Goal: Check status: Check status

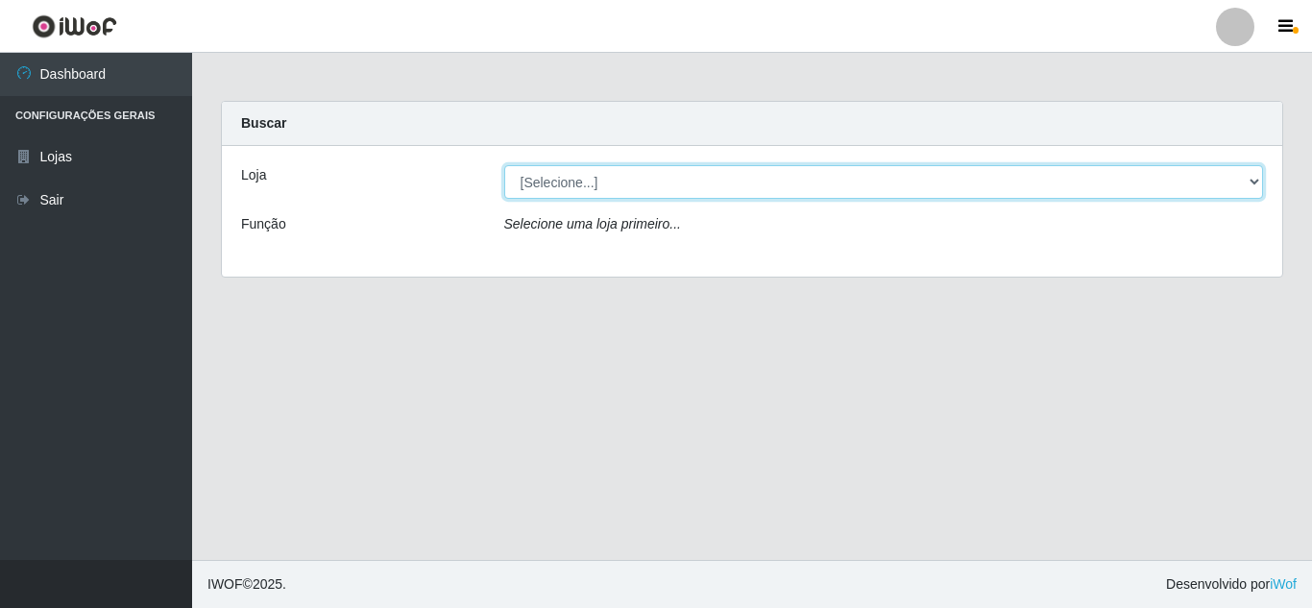
click at [859, 178] on select "[Selecione...] Rede Compras Supermercados - LOJA 5" at bounding box center [884, 182] width 760 height 34
select select "397"
click at [504, 165] on select "[Selecione...] Rede Compras Supermercados - LOJA 5" at bounding box center [884, 182] width 760 height 34
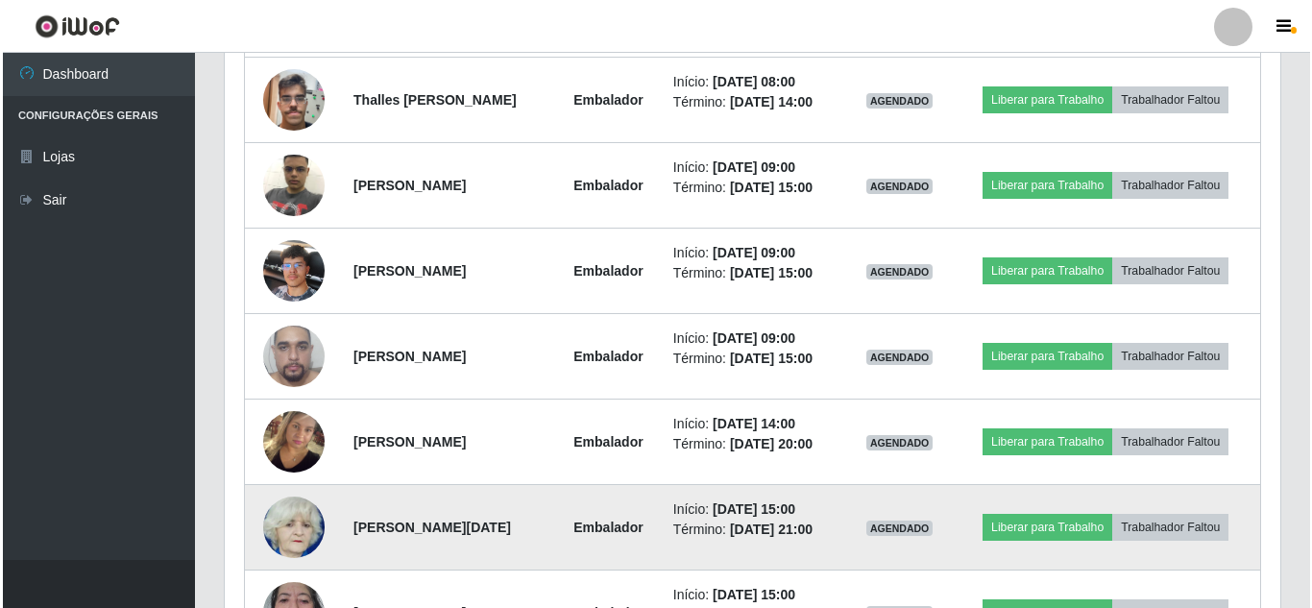
scroll to position [774, 0]
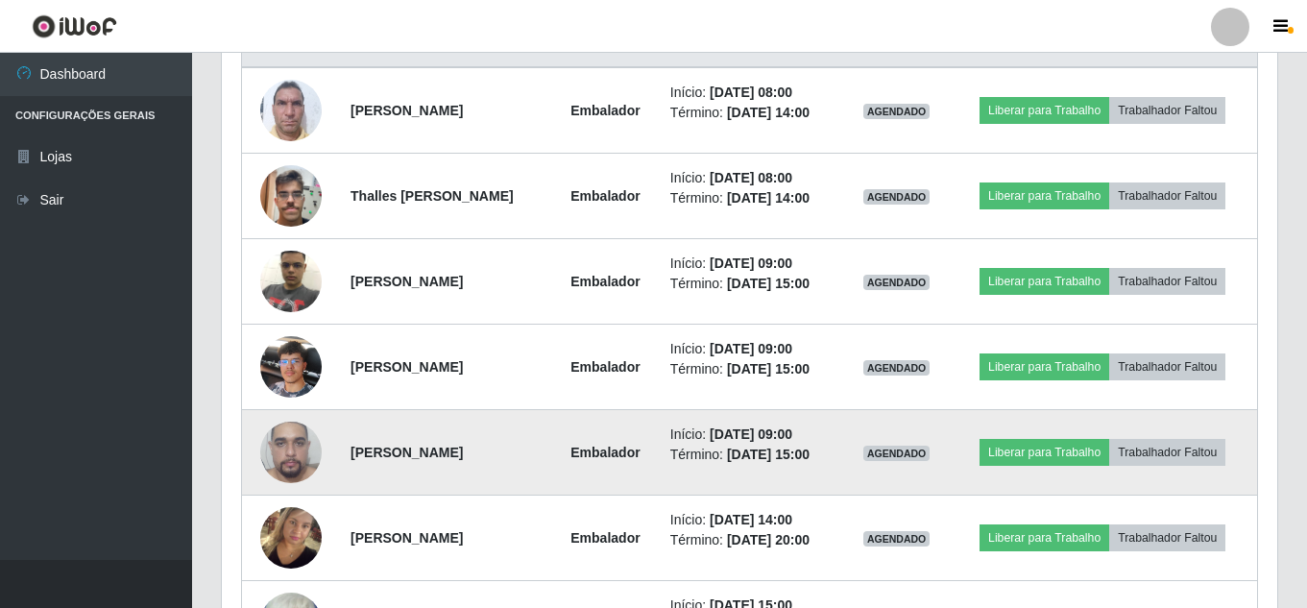
click at [260, 443] on img at bounding box center [290, 453] width 61 height 110
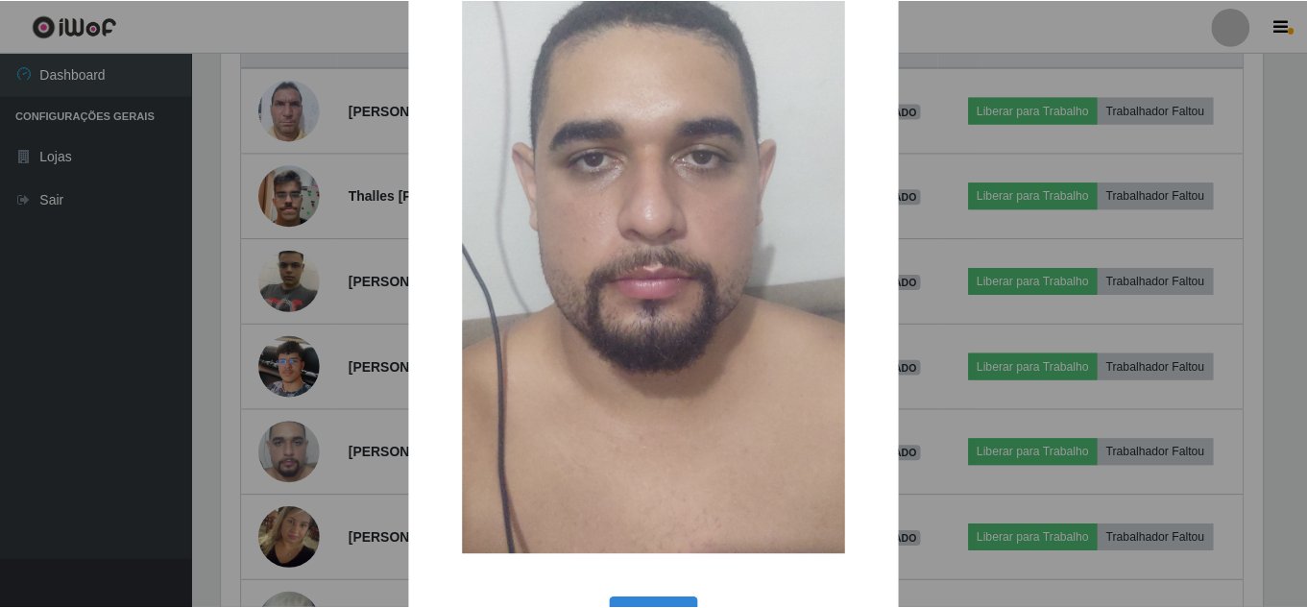
scroll to position [243, 0]
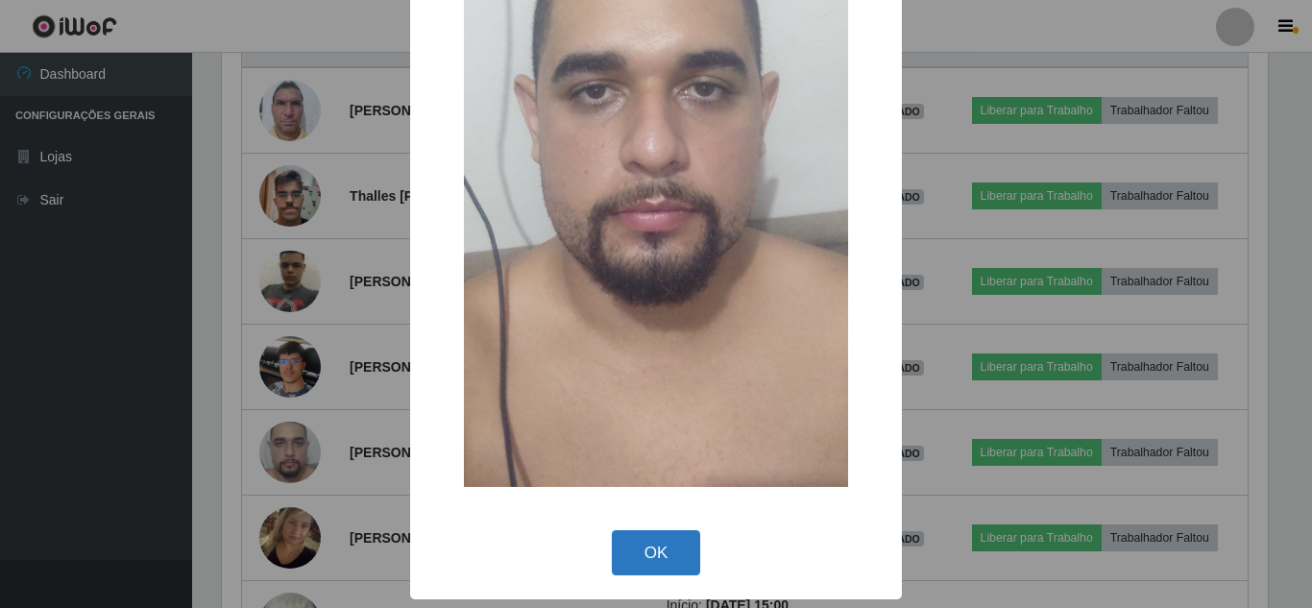
click at [667, 551] on button "OK" at bounding box center [656, 552] width 89 height 45
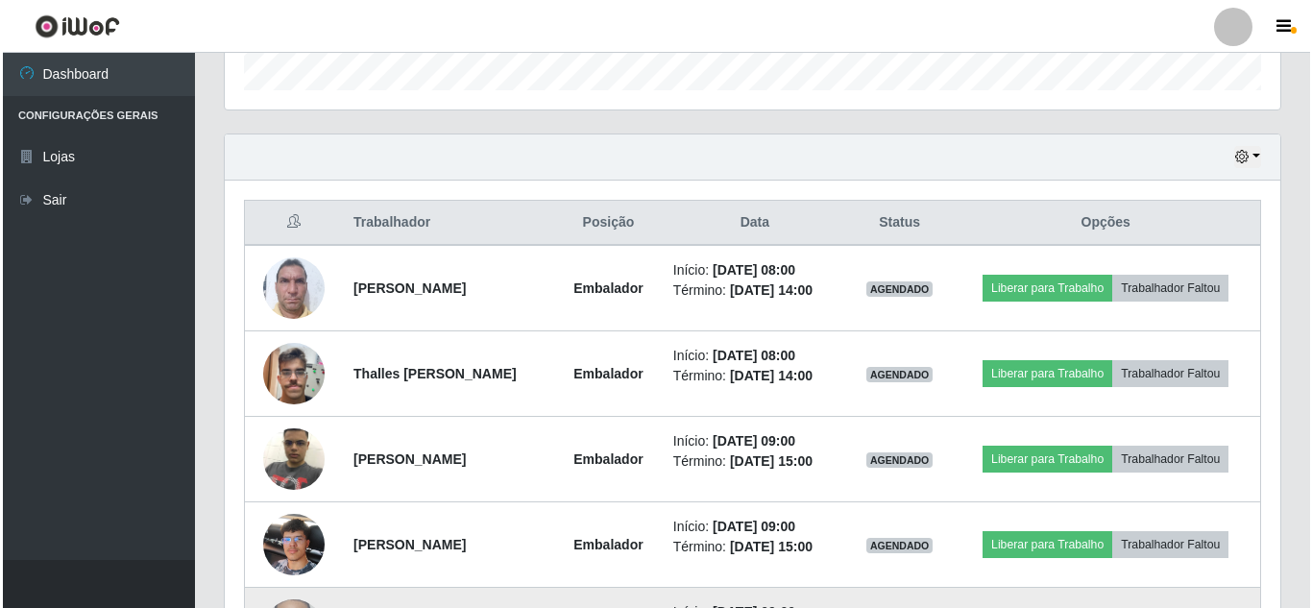
scroll to position [582, 0]
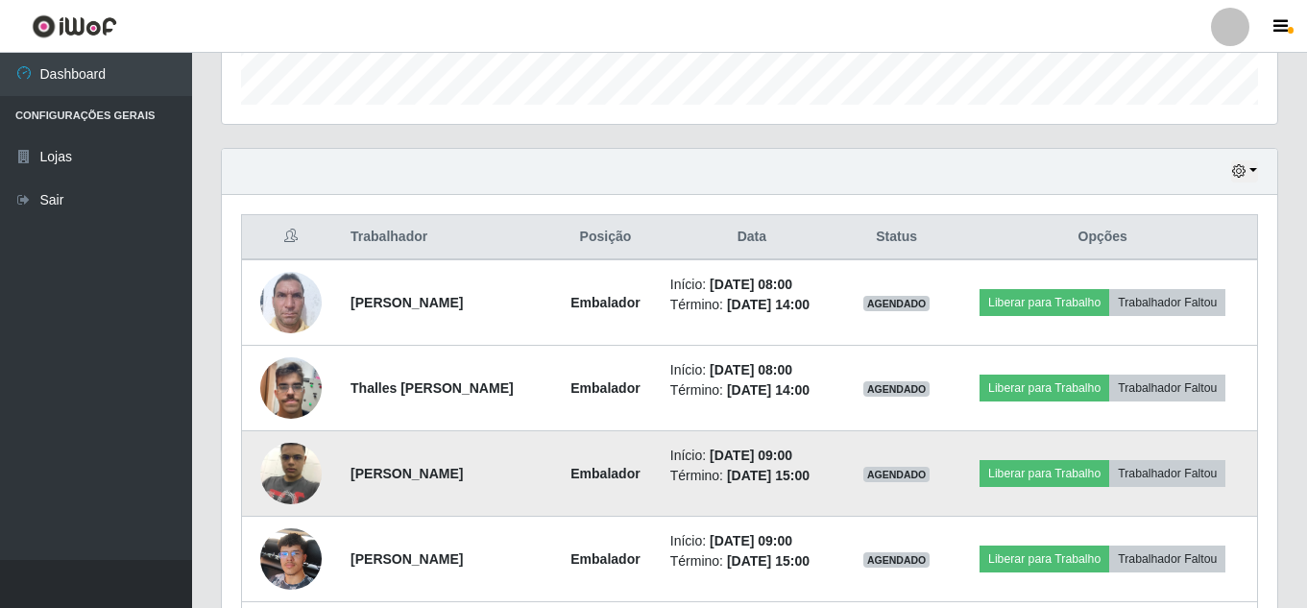
click at [263, 457] on img at bounding box center [290, 473] width 61 height 82
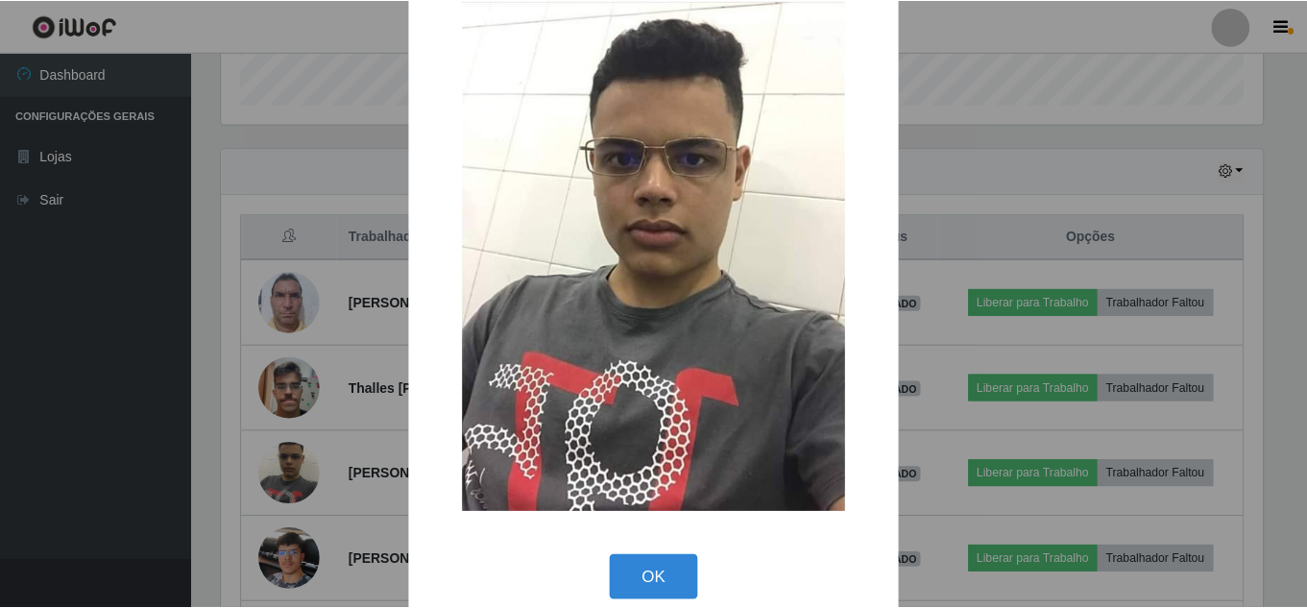
scroll to position [71, 0]
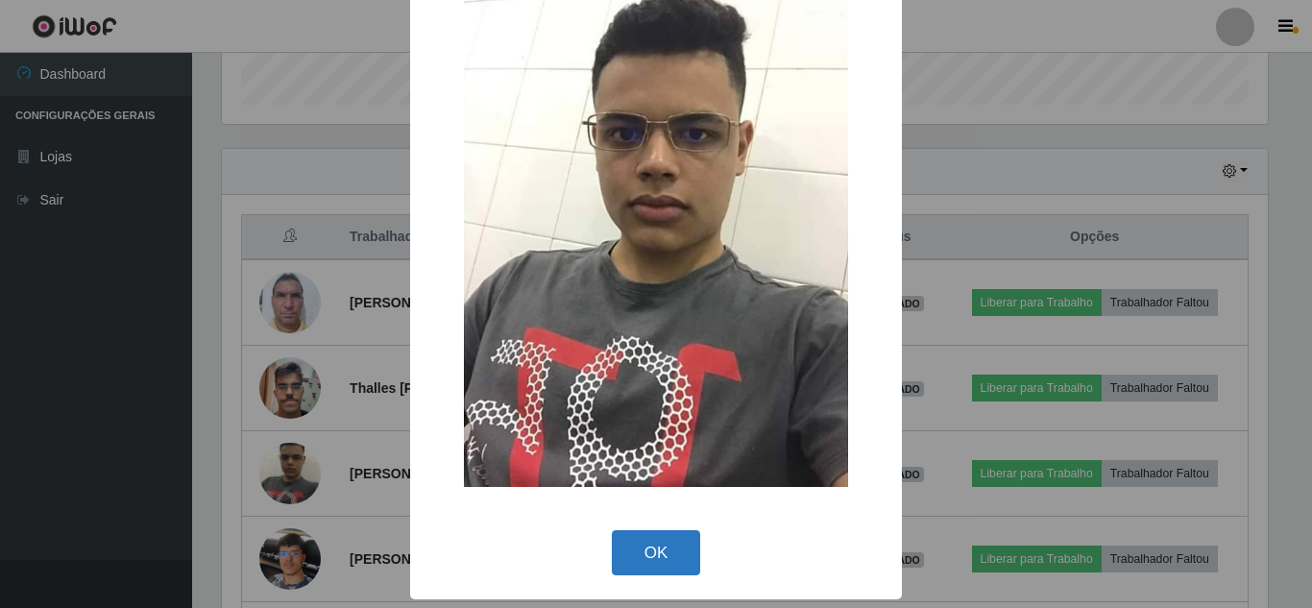
click at [643, 555] on button "OK" at bounding box center [656, 552] width 89 height 45
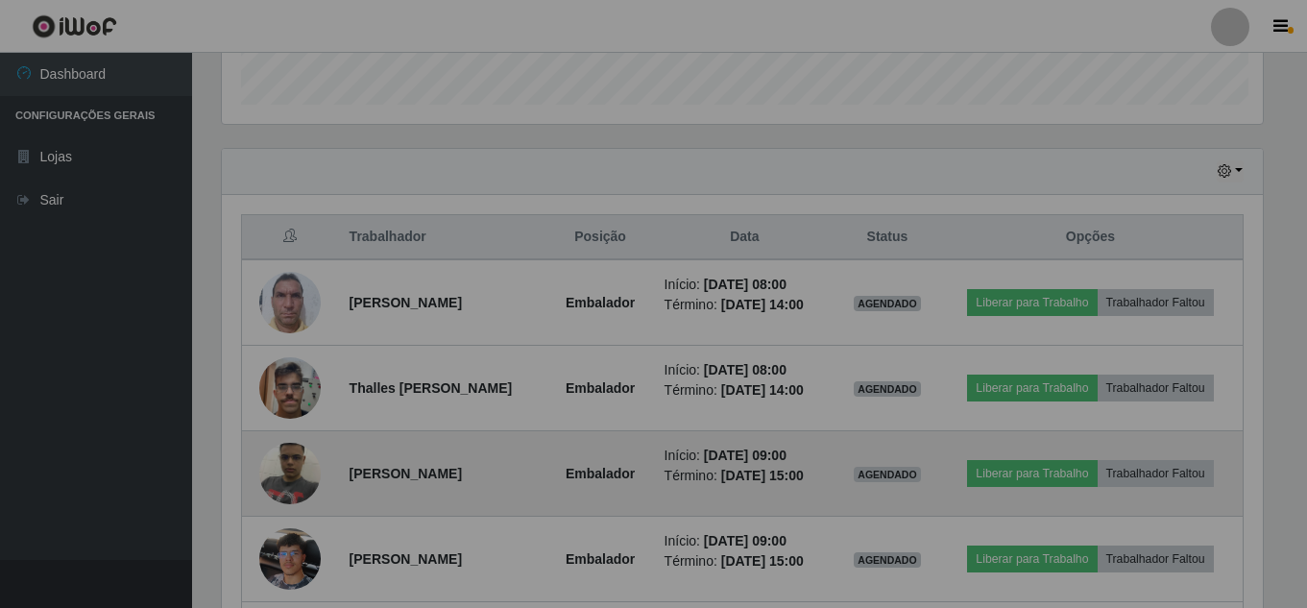
scroll to position [399, 1056]
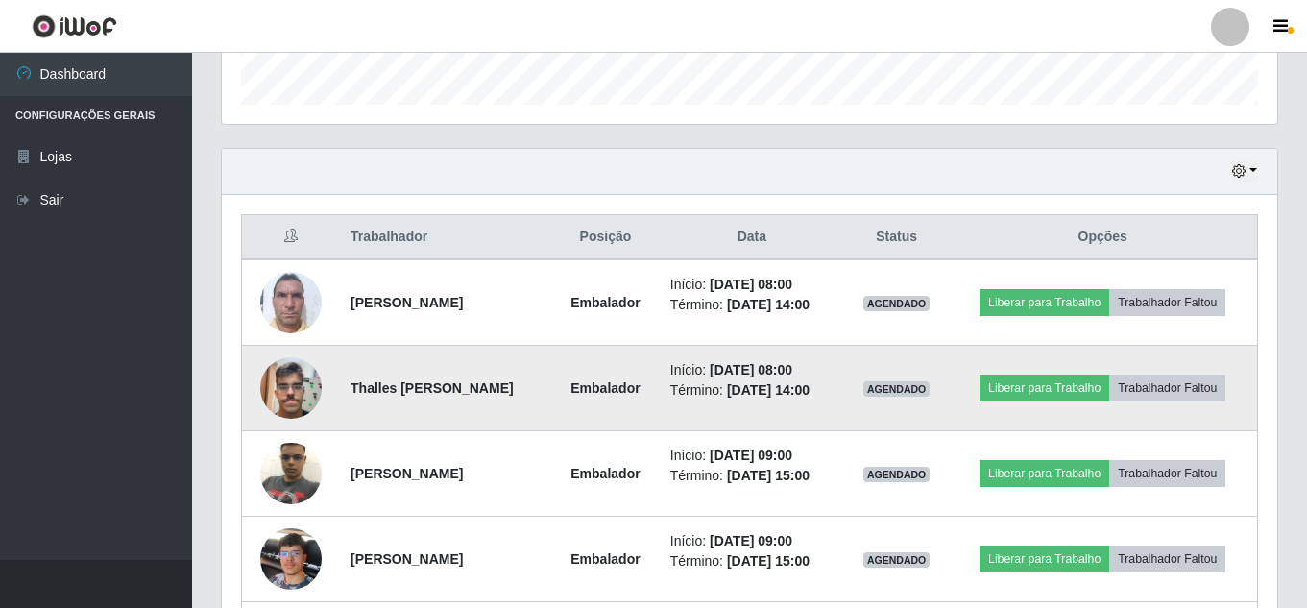
click at [276, 393] on img at bounding box center [290, 388] width 61 height 82
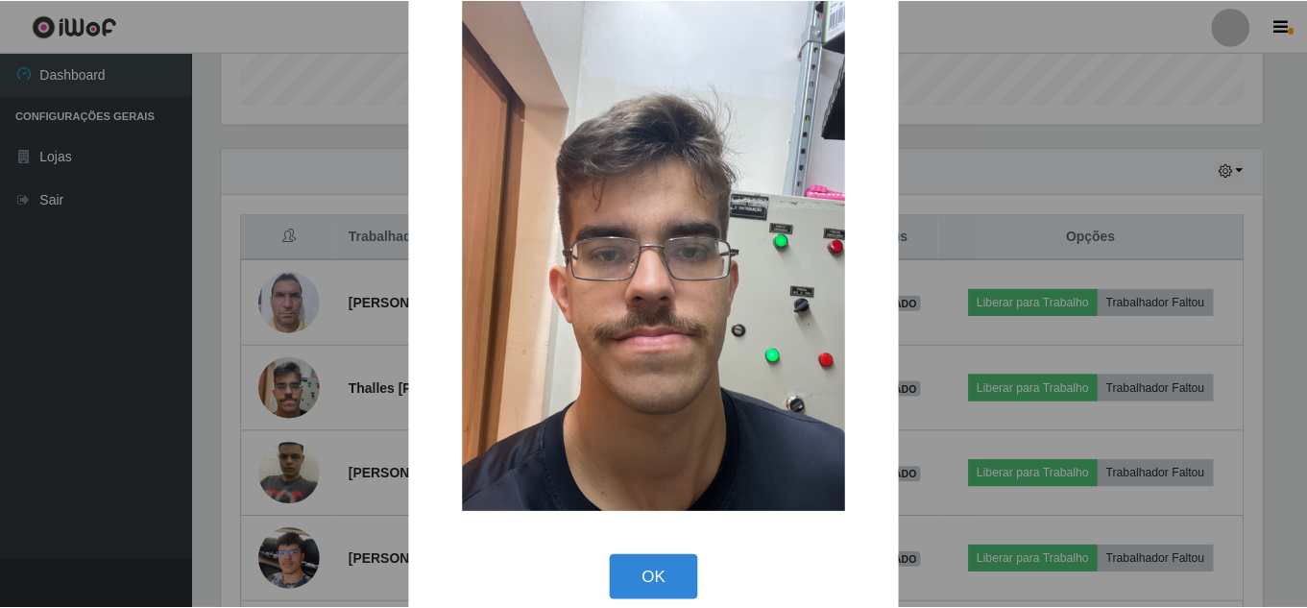
scroll to position [72, 0]
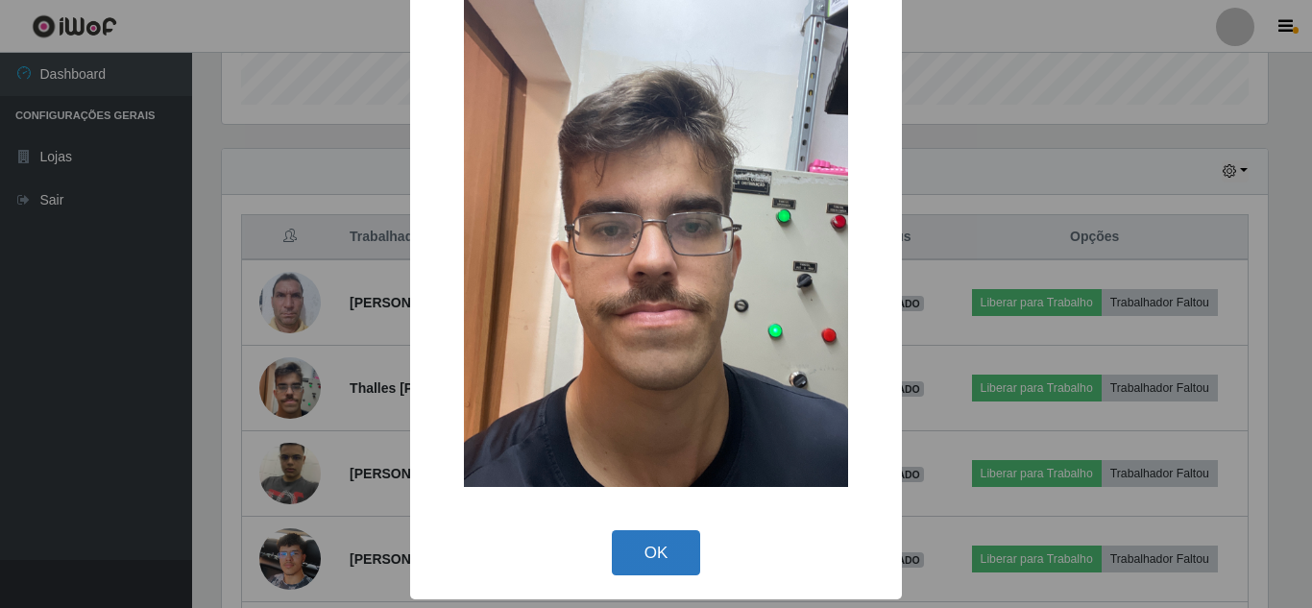
click at [667, 541] on button "OK" at bounding box center [656, 552] width 89 height 45
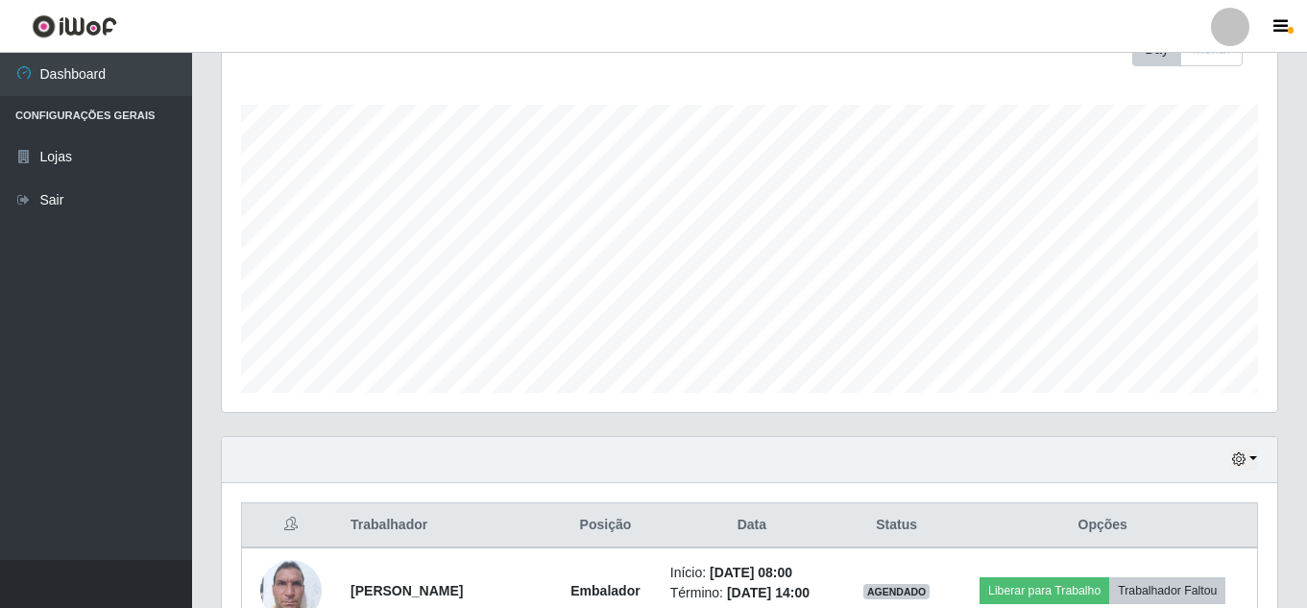
scroll to position [390, 0]
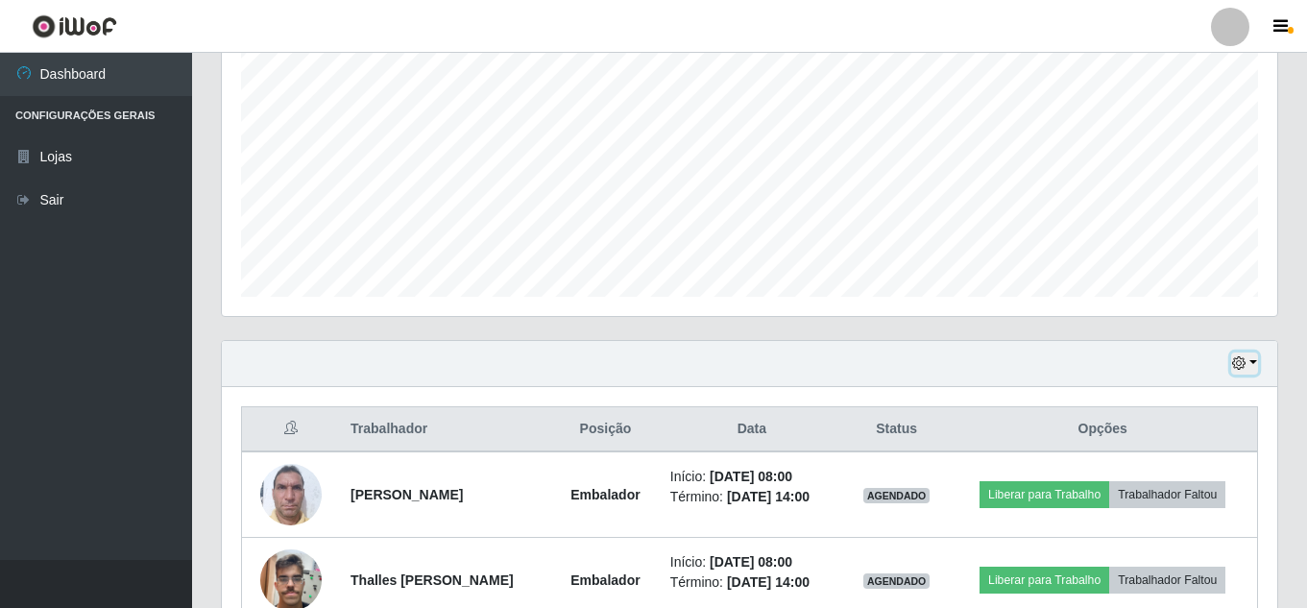
click at [1235, 365] on icon "button" at bounding box center [1238, 362] width 13 height 13
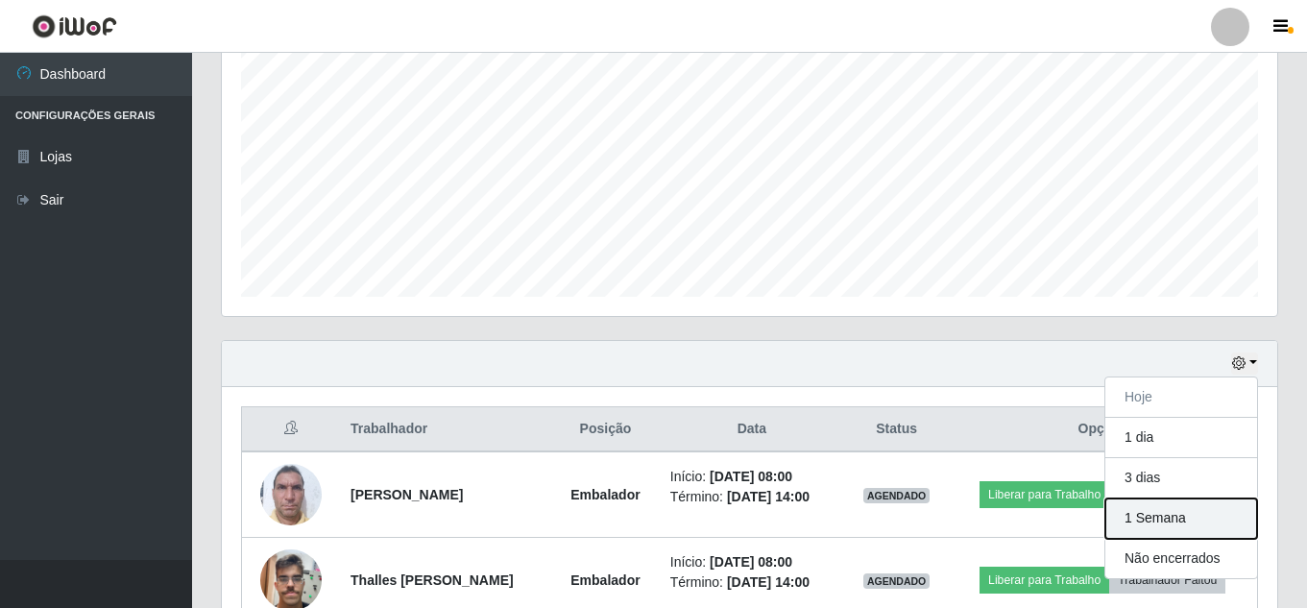
click at [1189, 525] on button "1 Semana" at bounding box center [1182, 519] width 152 height 40
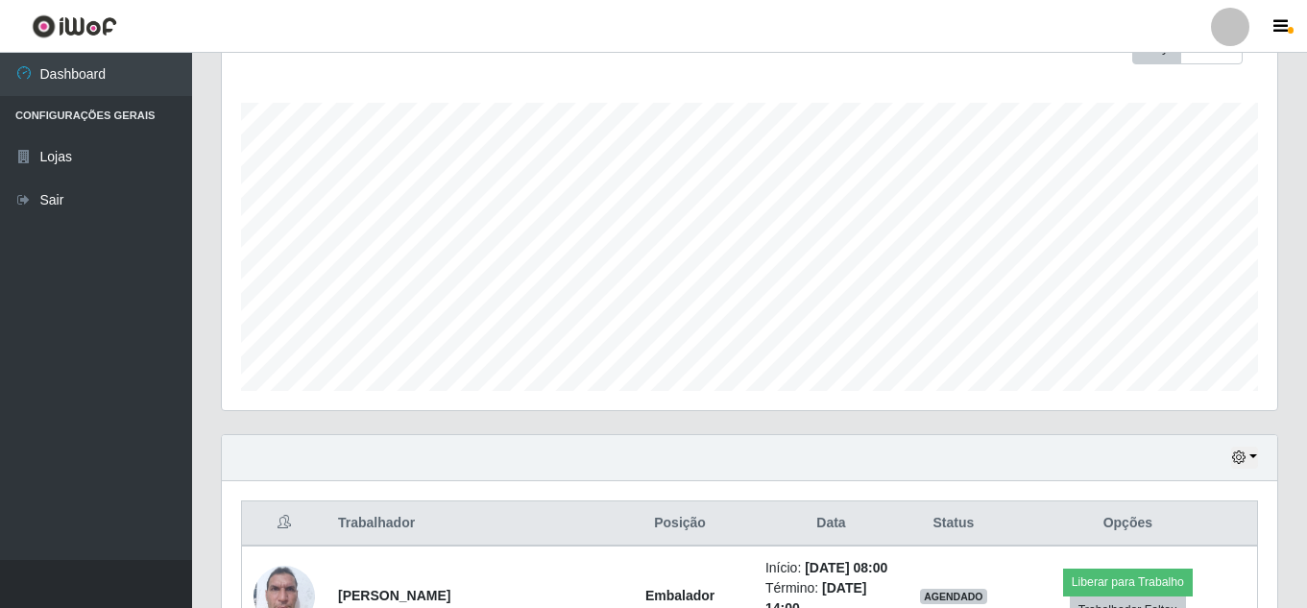
scroll to position [294, 0]
click at [1252, 454] on button "button" at bounding box center [1245, 460] width 27 height 22
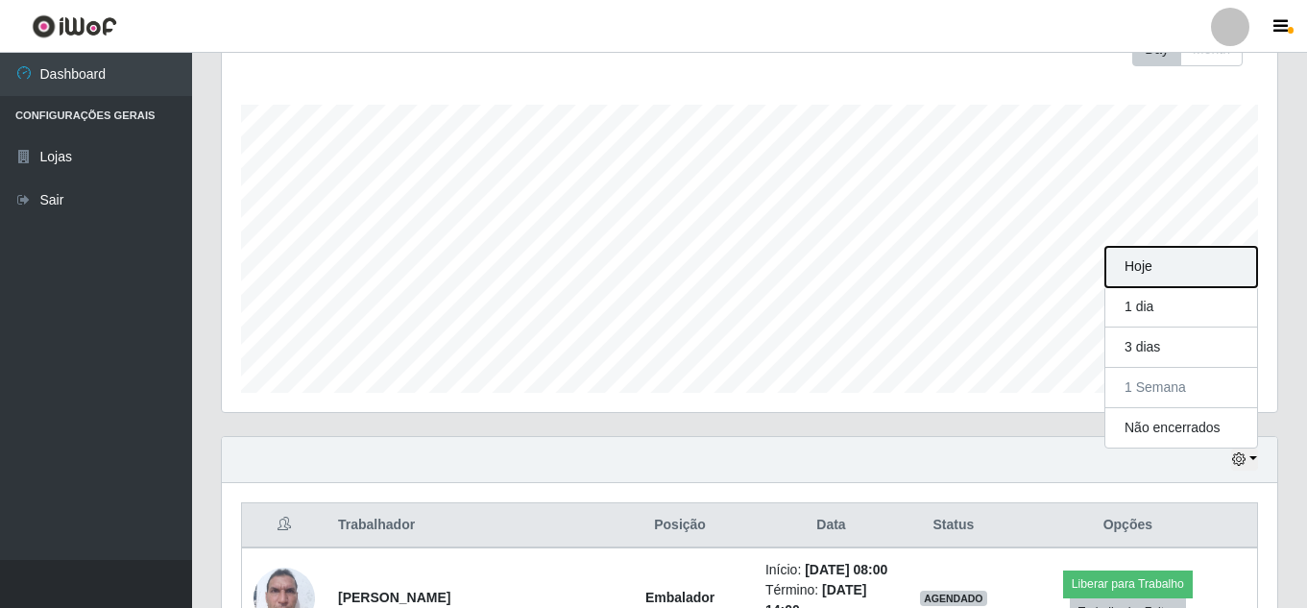
click at [1184, 265] on button "Hoje" at bounding box center [1182, 267] width 152 height 40
